Goal: Task Accomplishment & Management: Use online tool/utility

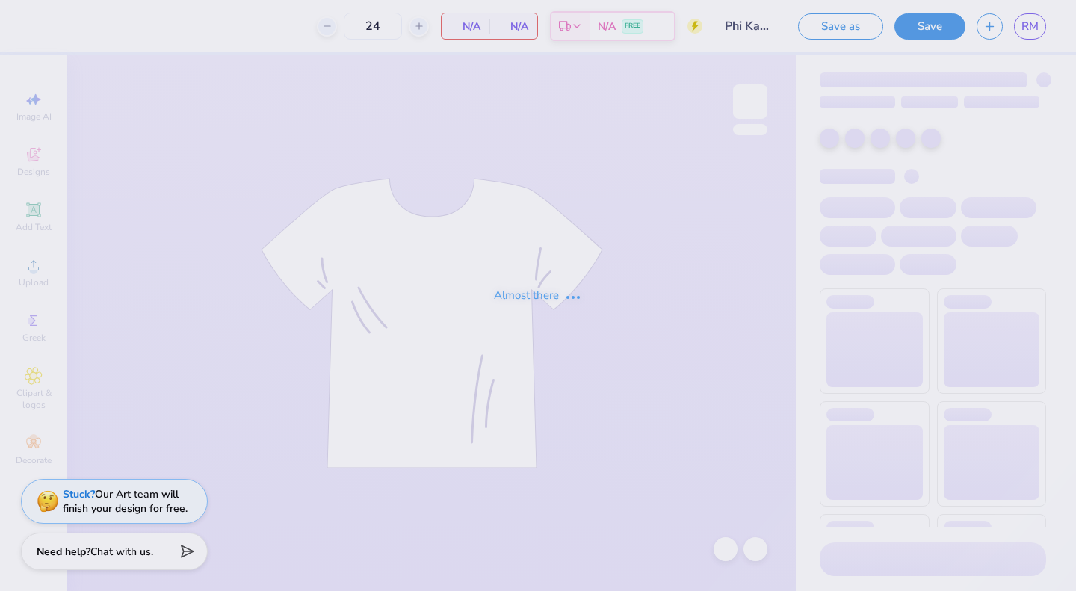
click at [712, 313] on div "Almost there" at bounding box center [538, 295] width 1076 height 591
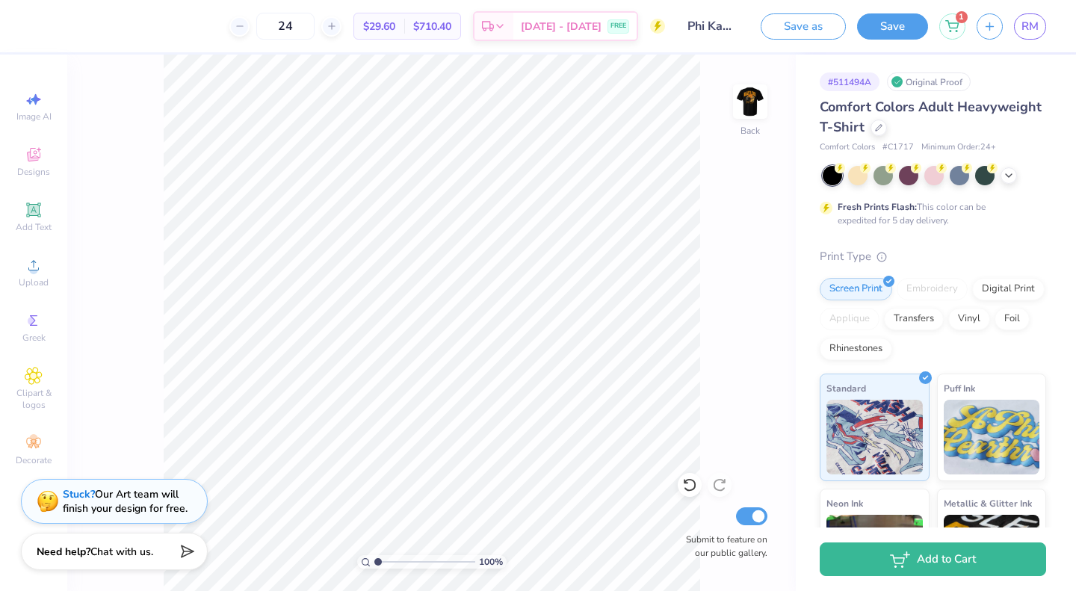
click at [753, 117] on img at bounding box center [751, 102] width 30 height 30
click at [757, 113] on img at bounding box center [751, 102] width 30 height 30
click at [1008, 179] on icon at bounding box center [1009, 176] width 12 height 12
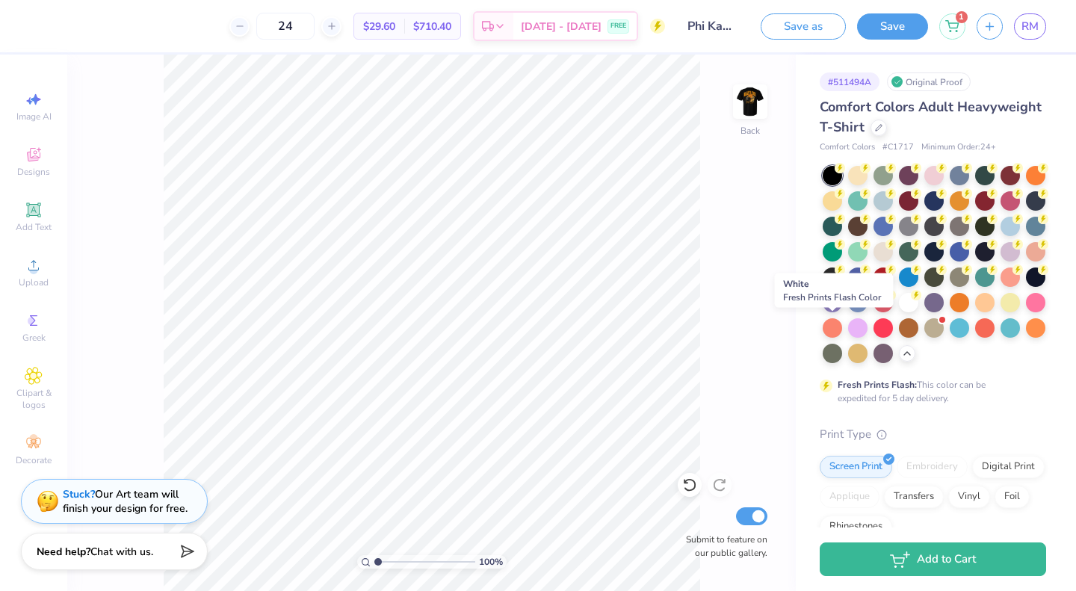
click at [899, 312] on div at bounding box center [908, 302] width 19 height 19
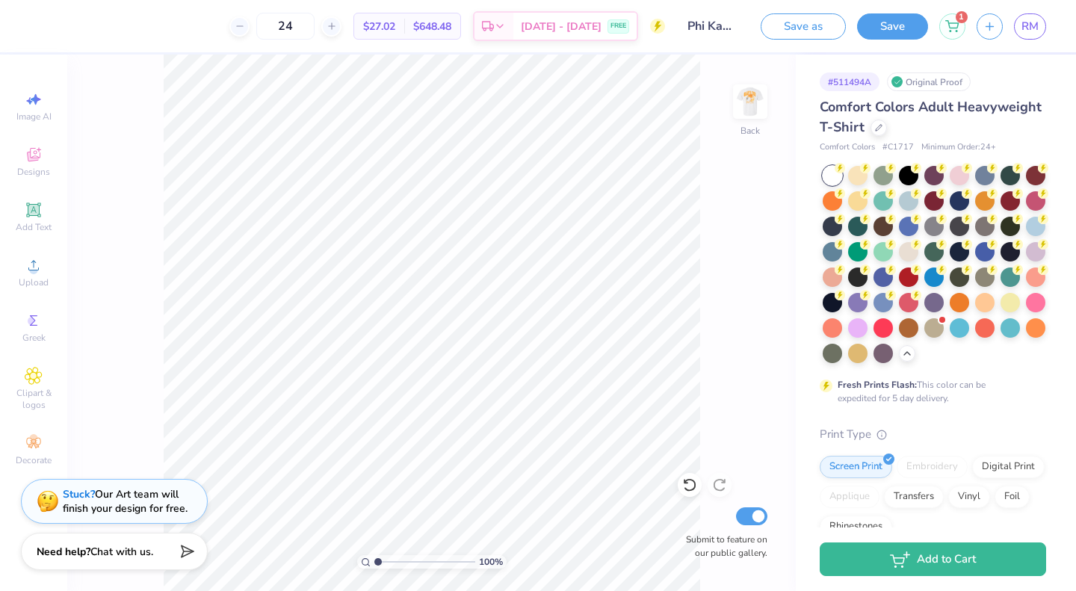
click at [748, 116] on img at bounding box center [751, 102] width 30 height 30
click at [962, 250] on icon at bounding box center [967, 244] width 10 height 10
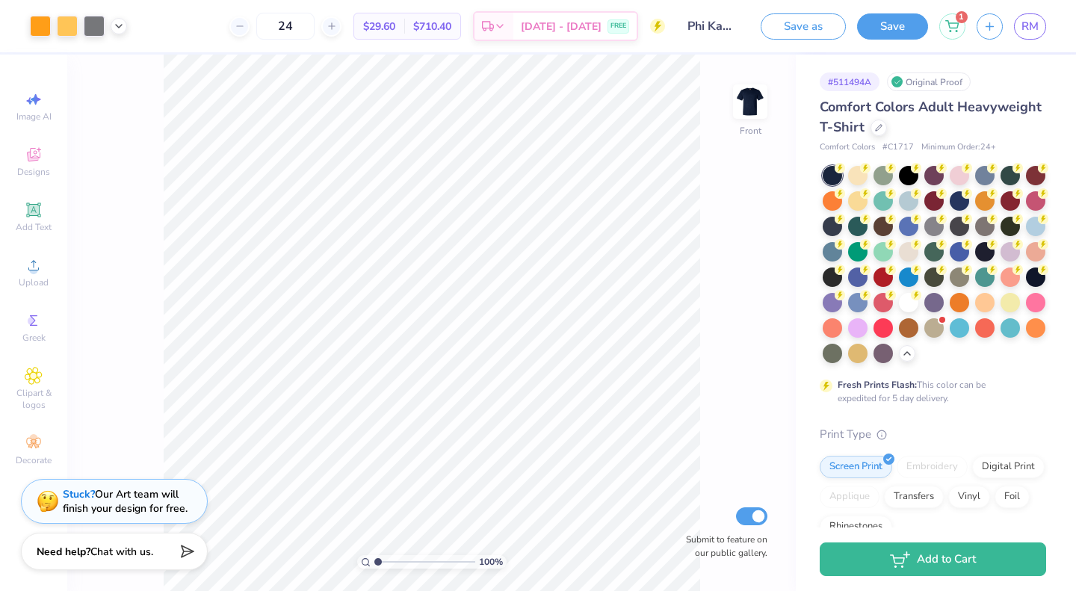
click at [748, 116] on img at bounding box center [751, 102] width 30 height 30
click at [37, 267] on icon at bounding box center [34, 265] width 18 height 18
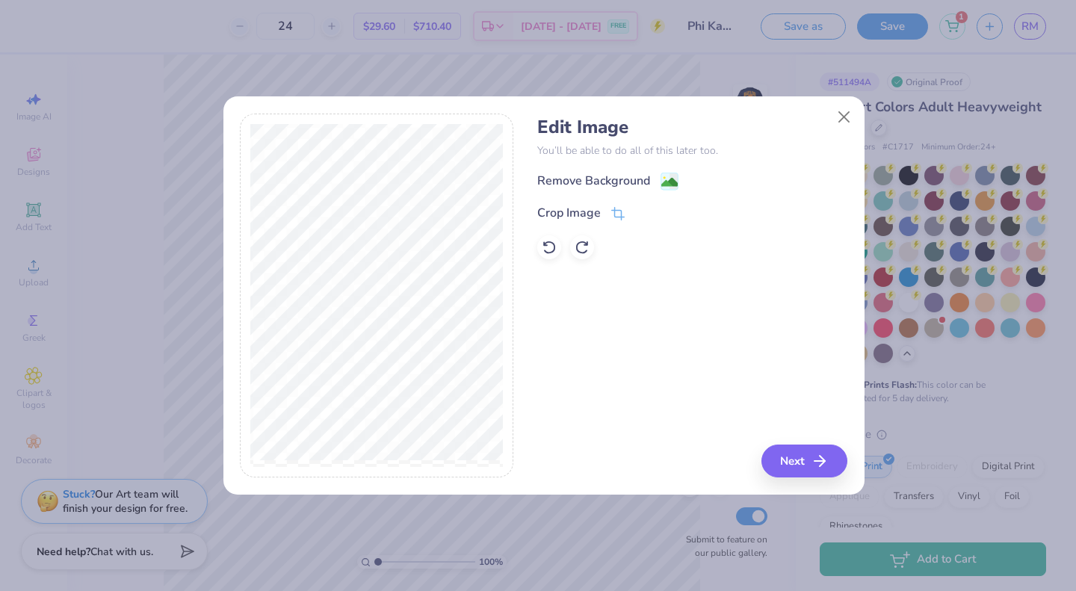
click at [585, 189] on div "Remove Background" at bounding box center [593, 181] width 113 height 18
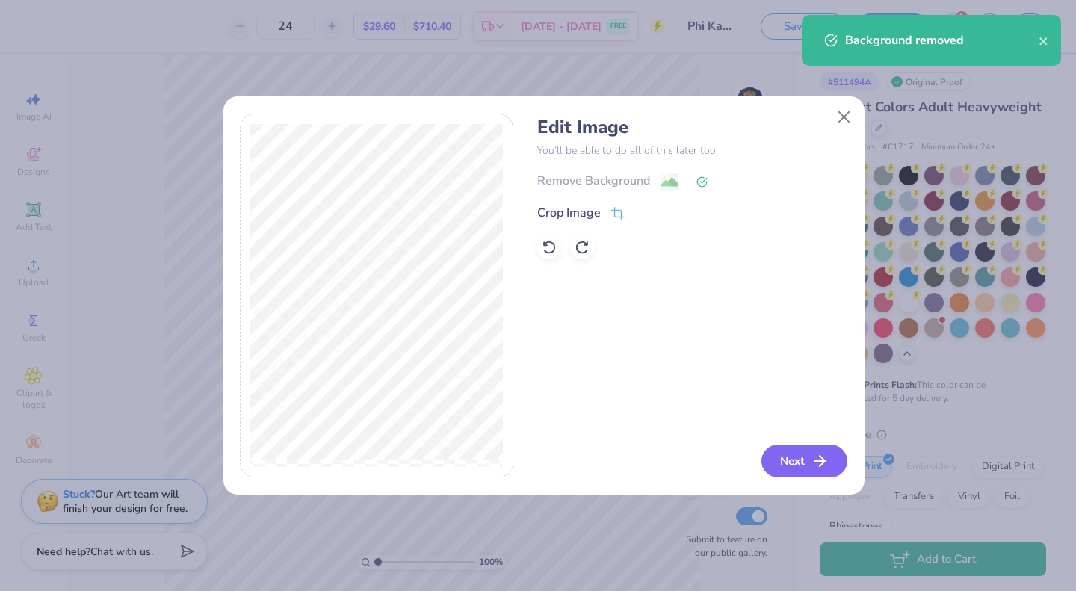
click at [783, 458] on button "Next" at bounding box center [805, 461] width 86 height 33
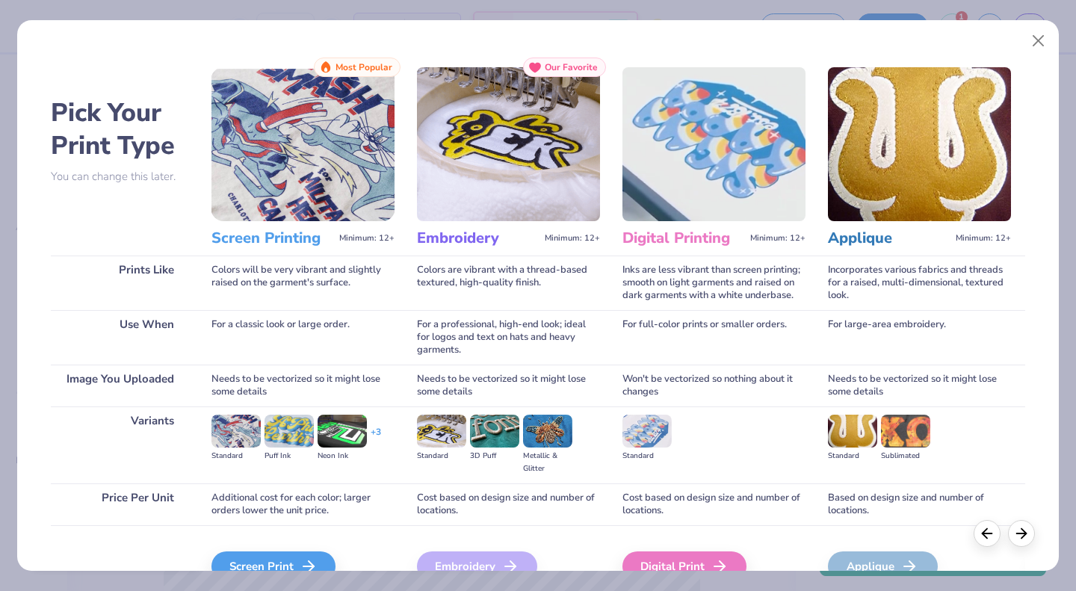
scroll to position [79, 0]
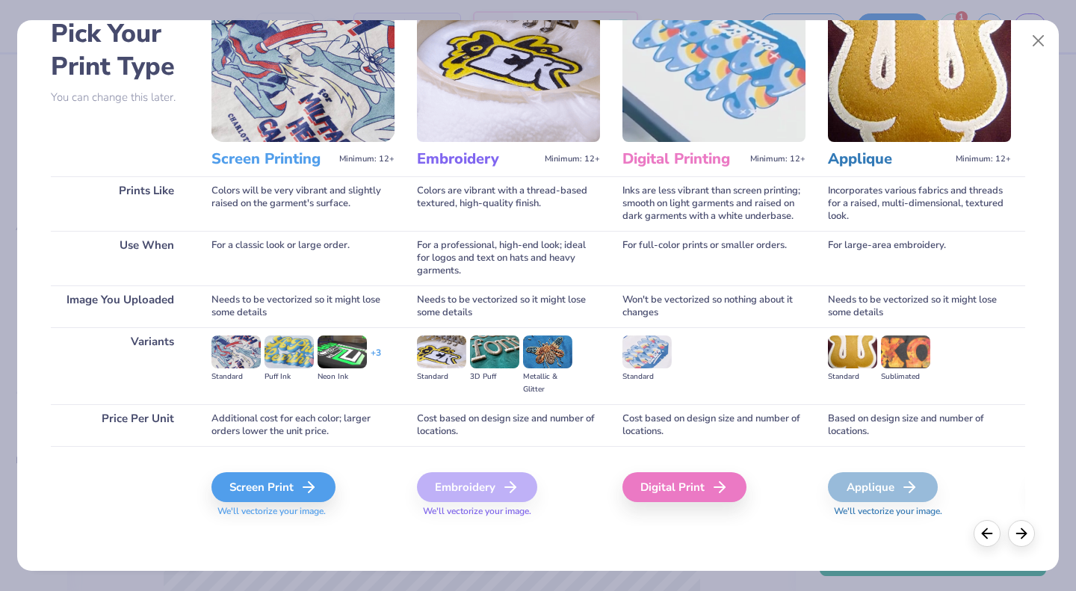
click at [277, 480] on div "Screen Print" at bounding box center [274, 487] width 124 height 30
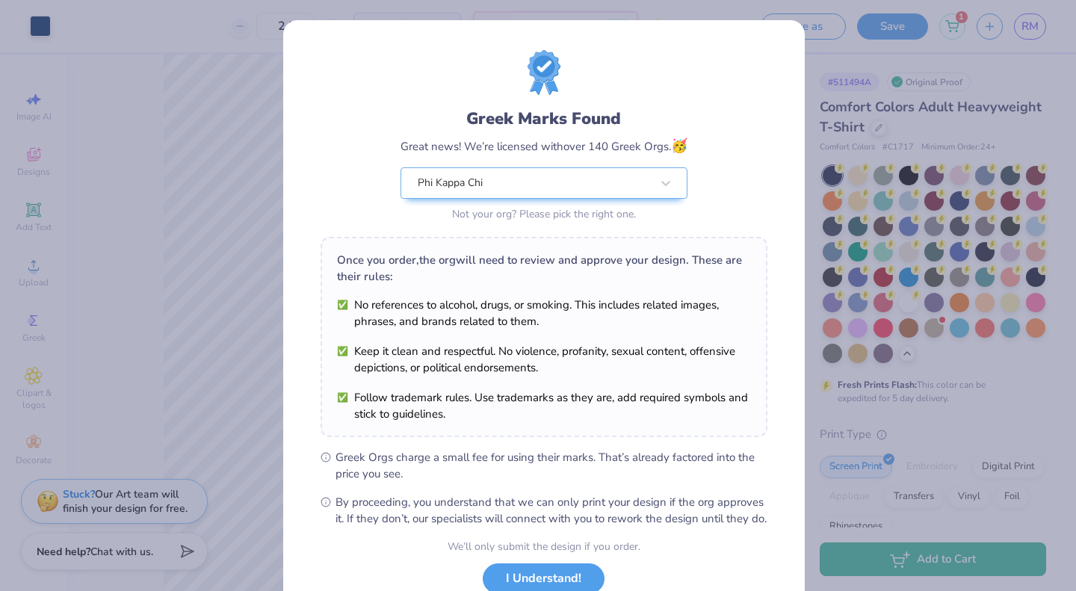
scroll to position [108, 0]
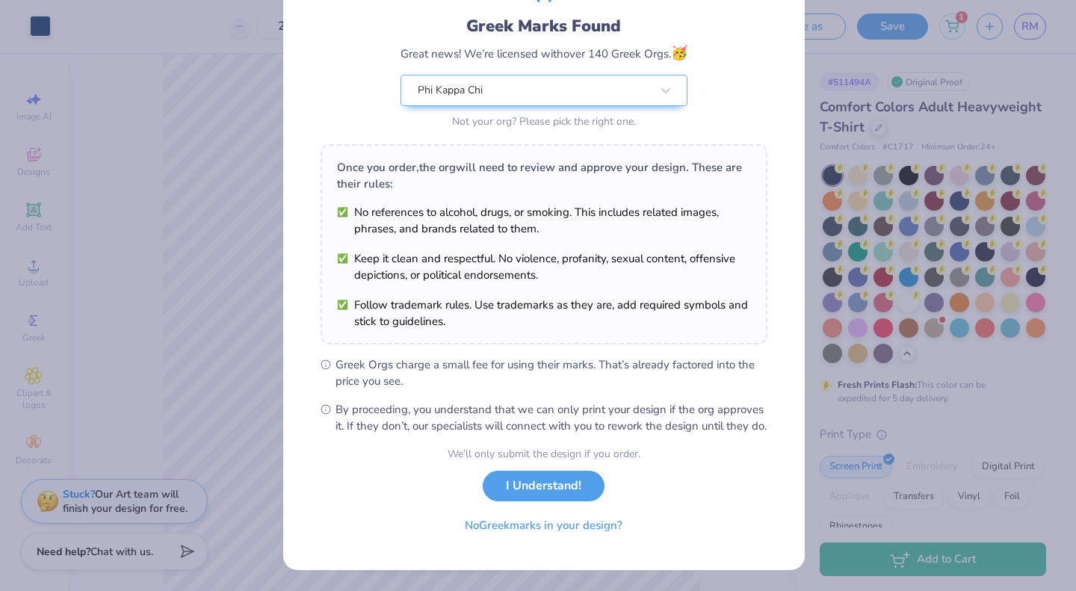
click at [564, 484] on button "I Understand!" at bounding box center [544, 486] width 122 height 31
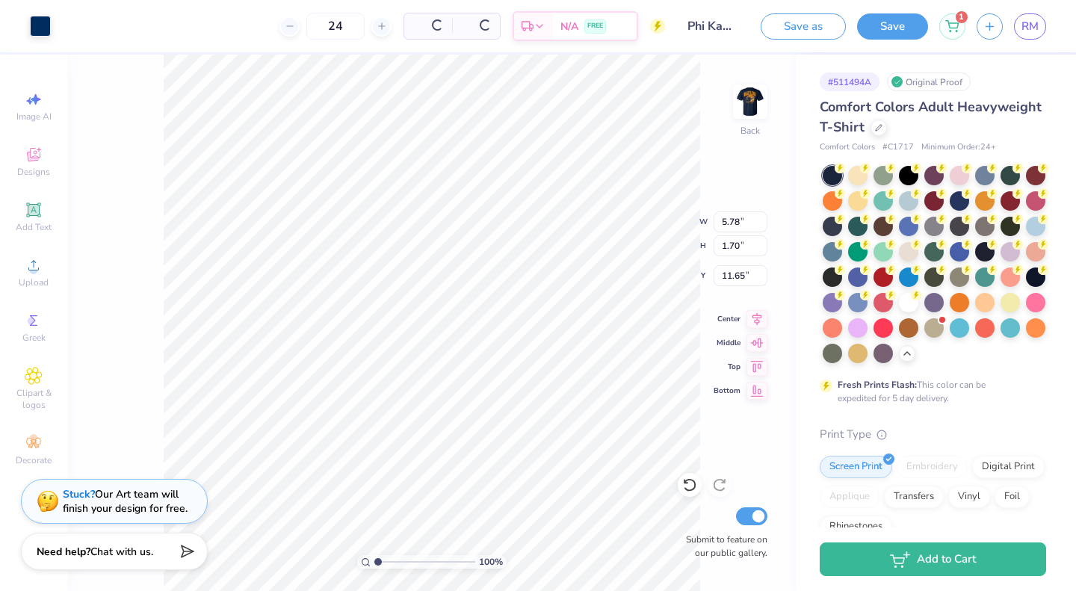
scroll to position [0, 0]
click at [37, 20] on div at bounding box center [40, 26] width 21 height 21
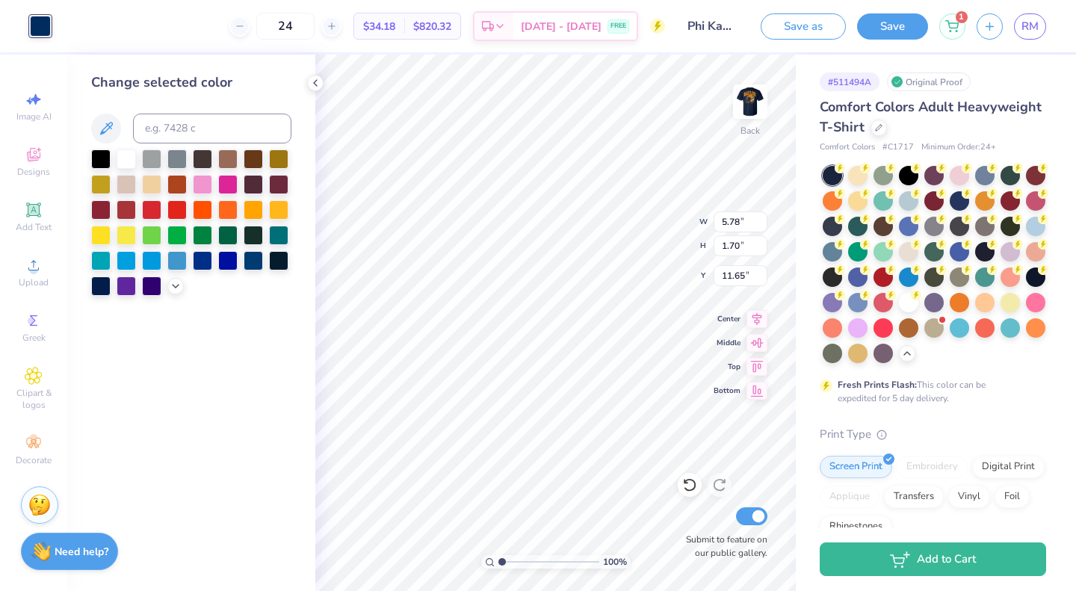
click at [121, 161] on div at bounding box center [126, 158] width 19 height 19
click at [284, 212] on div at bounding box center [278, 209] width 19 height 19
click at [102, 233] on div at bounding box center [100, 235] width 19 height 19
click at [118, 160] on div at bounding box center [126, 158] width 19 height 19
type input "3.18"
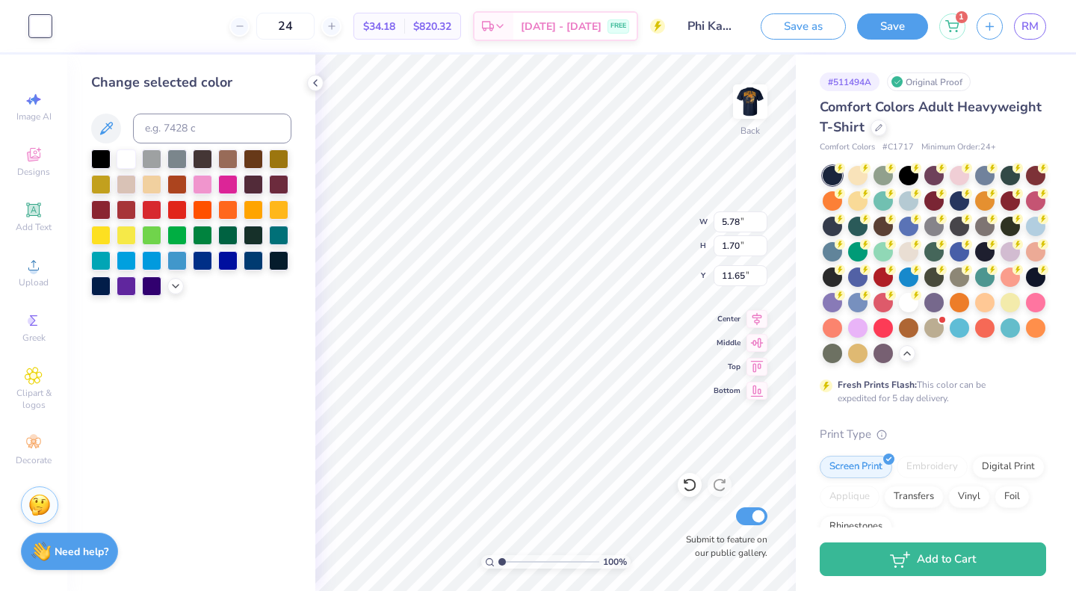
type input "0.94"
type input "3.00"
click at [756, 113] on img at bounding box center [751, 102] width 30 height 30
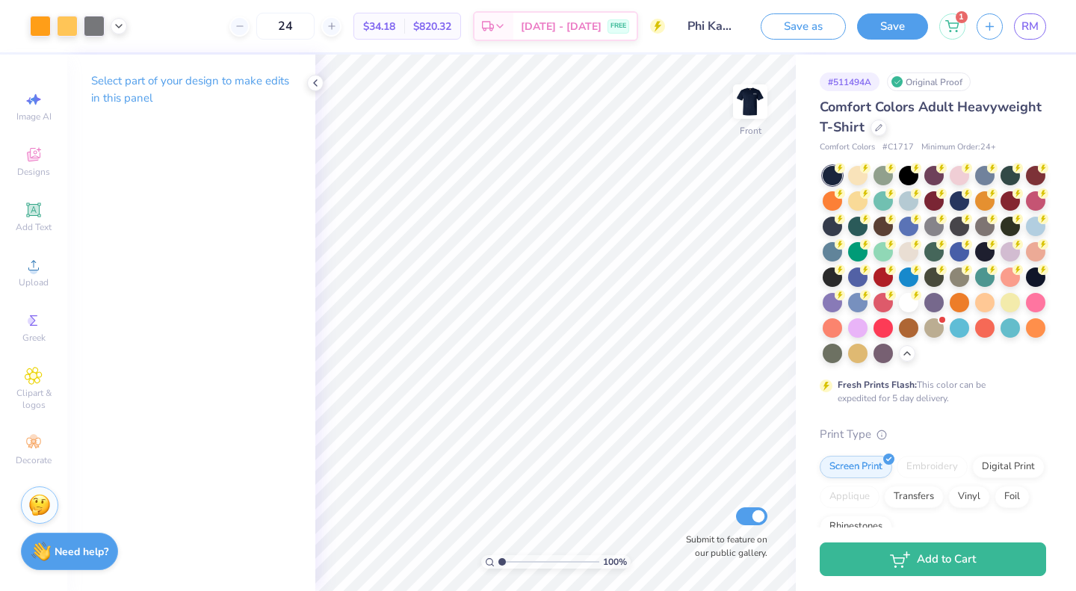
click at [752, 103] on img at bounding box center [751, 102] width 30 height 30
click at [759, 116] on img at bounding box center [751, 102] width 30 height 30
click at [32, 21] on div at bounding box center [40, 26] width 21 height 21
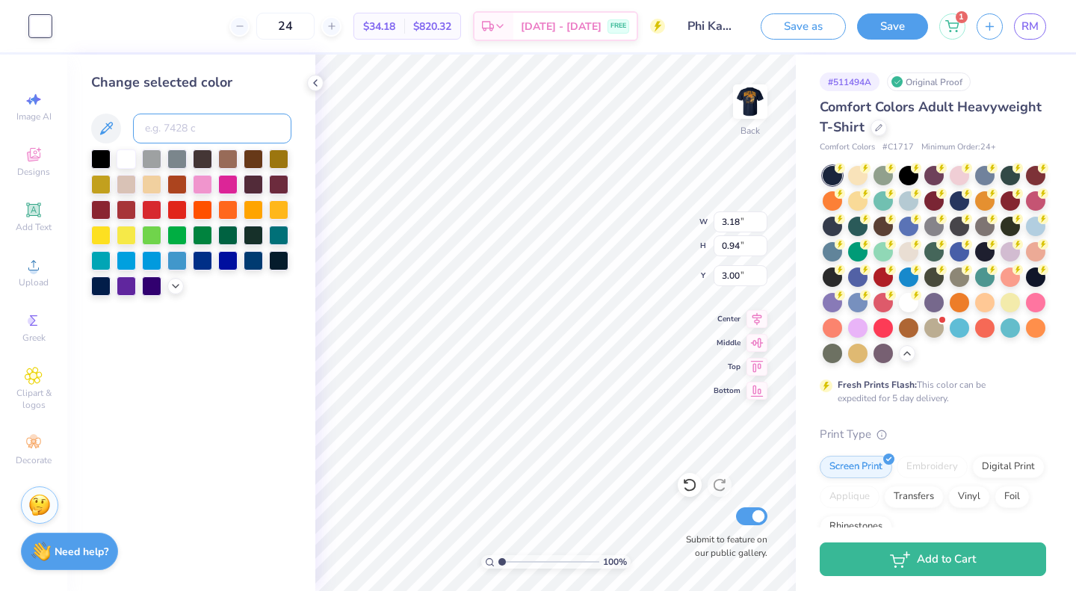
click at [214, 125] on input at bounding box center [212, 129] width 158 height 30
type input "135"
type input "4.66"
type input "1.37"
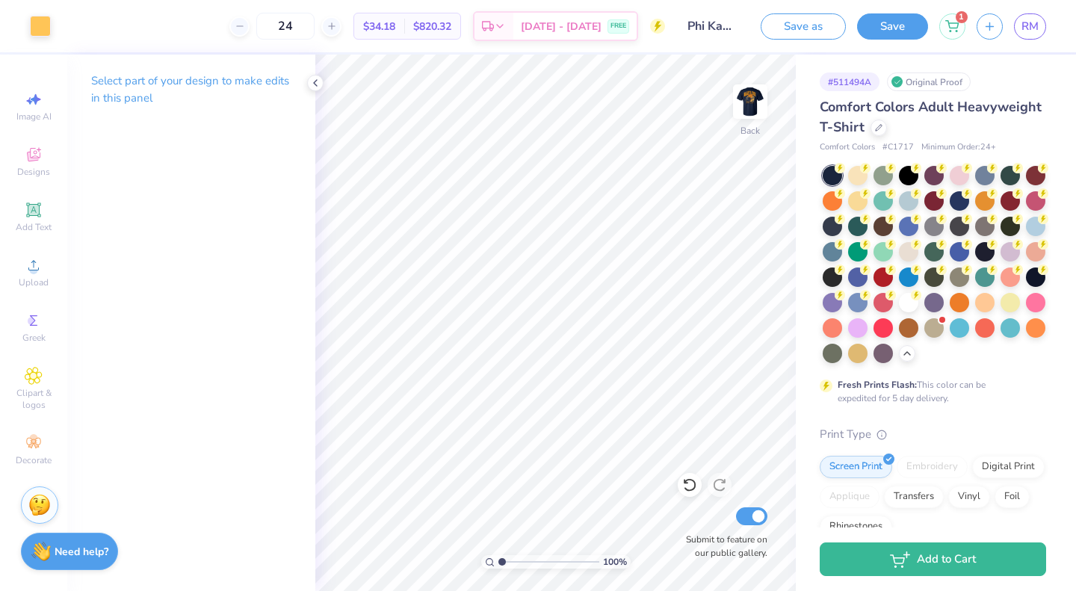
click at [902, 24] on button "Save" at bounding box center [892, 26] width 71 height 26
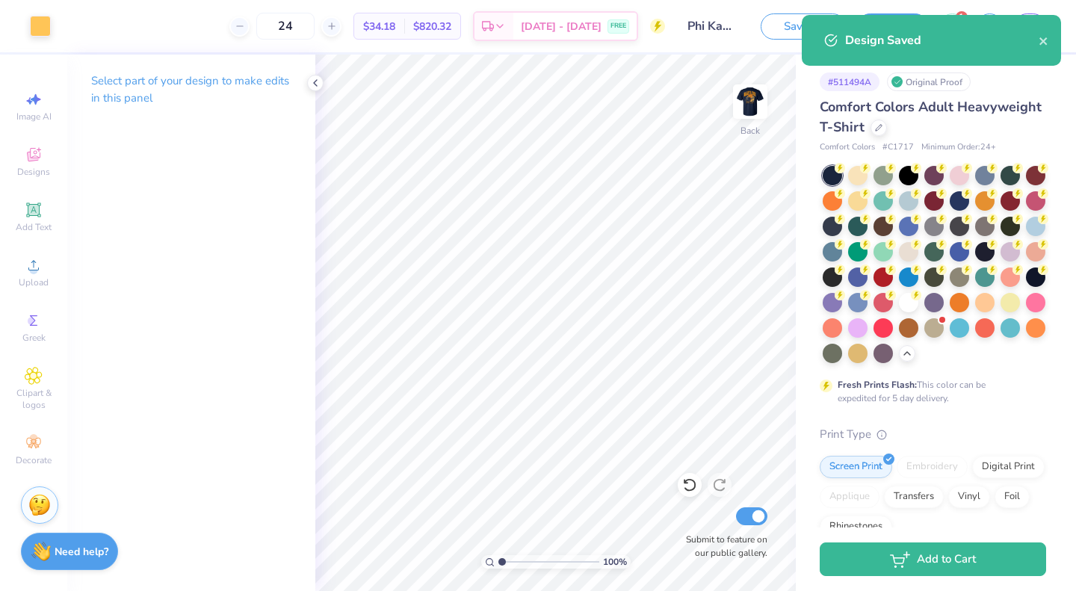
click at [737, 95] on img at bounding box center [751, 102] width 30 height 30
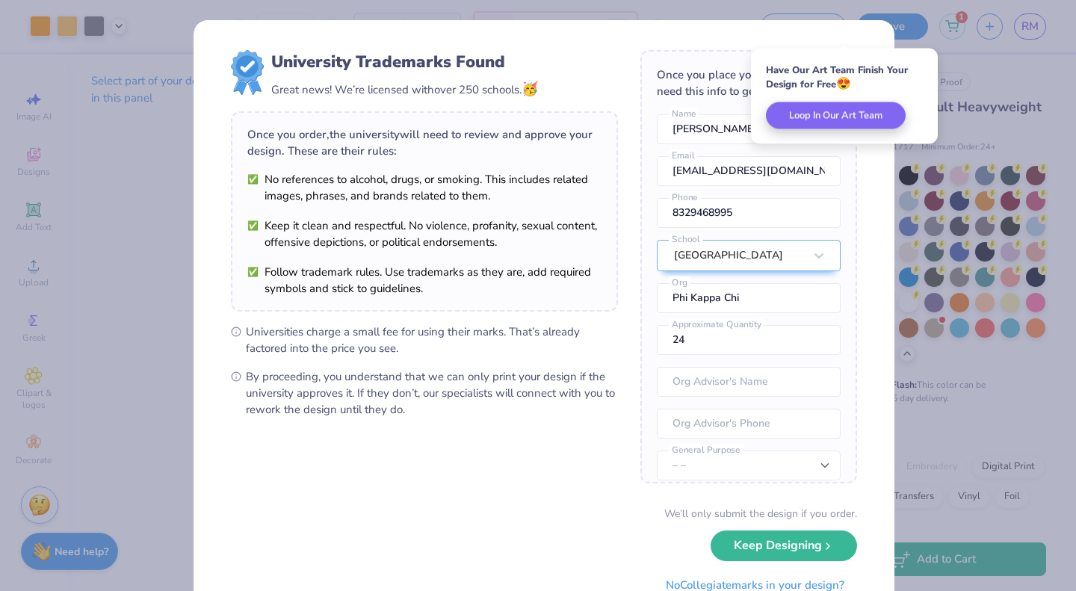
scroll to position [72, 0]
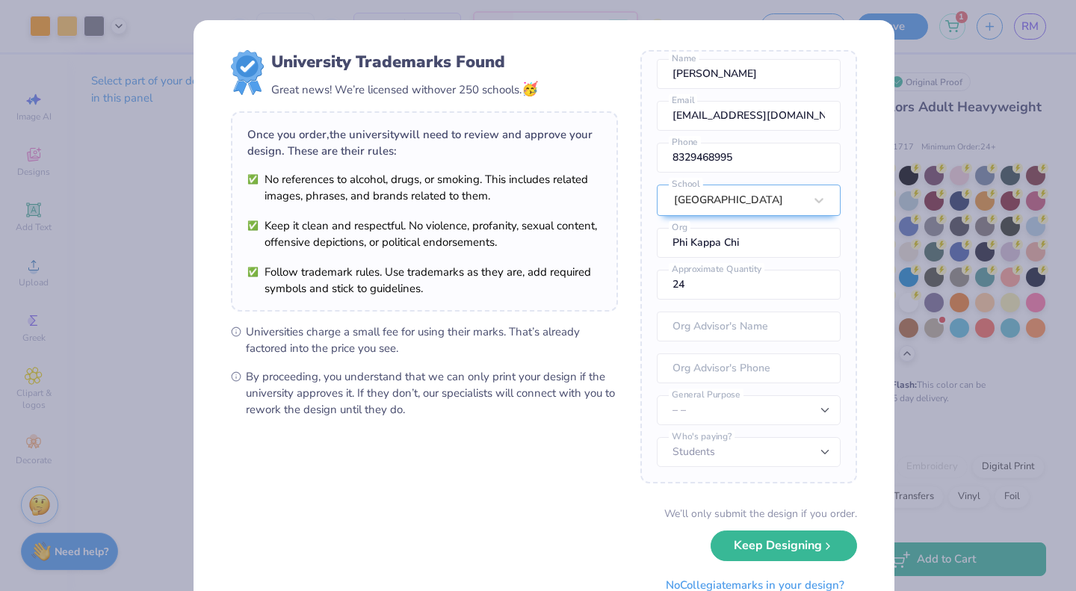
click at [789, 541] on button "Keep Designing" at bounding box center [784, 546] width 147 height 31
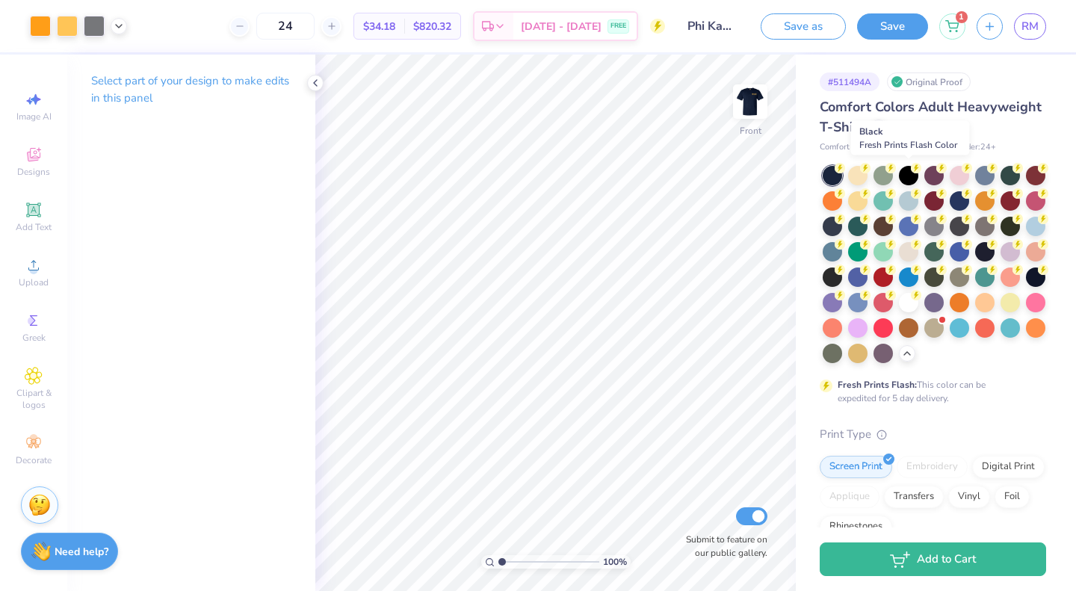
click at [912, 173] on div at bounding box center [908, 175] width 19 height 19
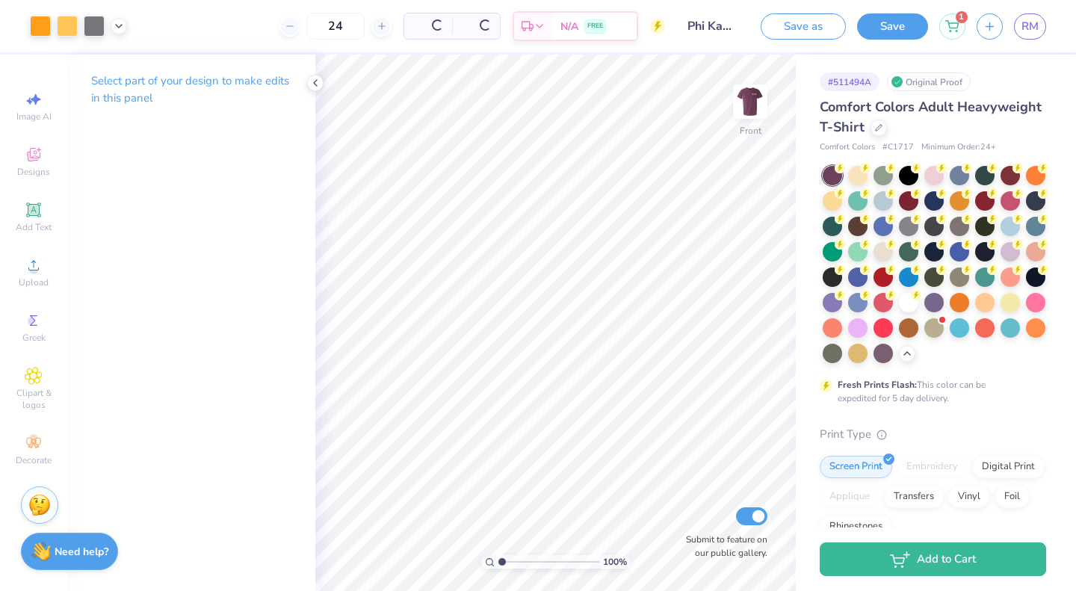
click at [1007, 389] on div "Fresh Prints Flash: This color can be expedited for 5 day delivery." at bounding box center [933, 285] width 226 height 239
click at [913, 178] on div at bounding box center [908, 175] width 19 height 19
click at [753, 105] on img at bounding box center [751, 102] width 30 height 30
